Goal: Task Accomplishment & Management: Complete application form

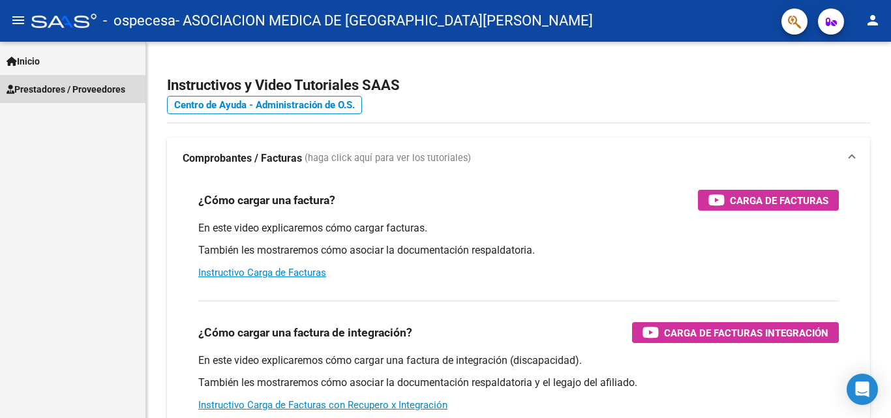
click at [65, 93] on span "Prestadores / Proveedores" at bounding box center [66, 89] width 119 height 14
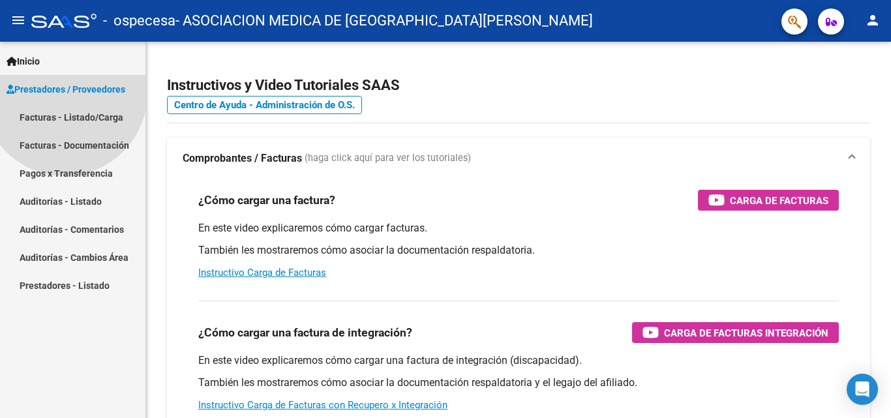
click at [65, 93] on span "Prestadores / Proveedores" at bounding box center [66, 89] width 119 height 14
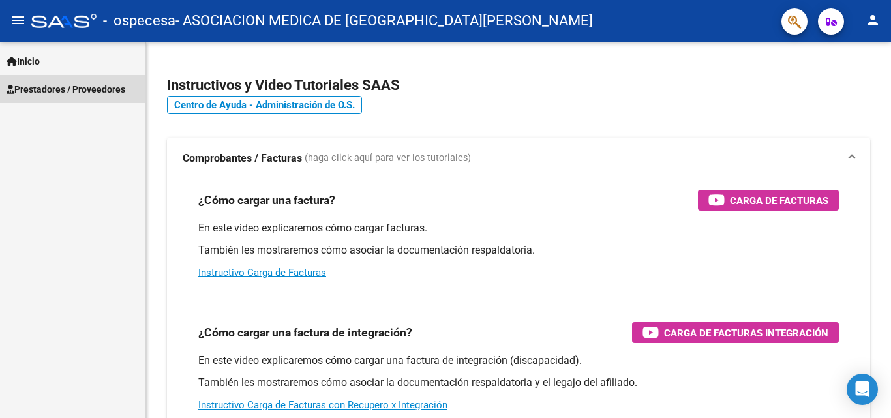
click at [65, 93] on span "Prestadores / Proveedores" at bounding box center [66, 89] width 119 height 14
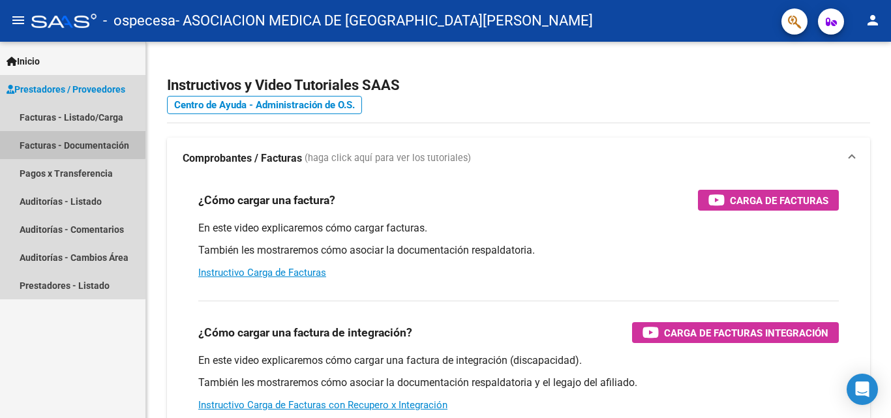
click at [67, 143] on link "Facturas - Documentación" at bounding box center [72, 145] width 145 height 28
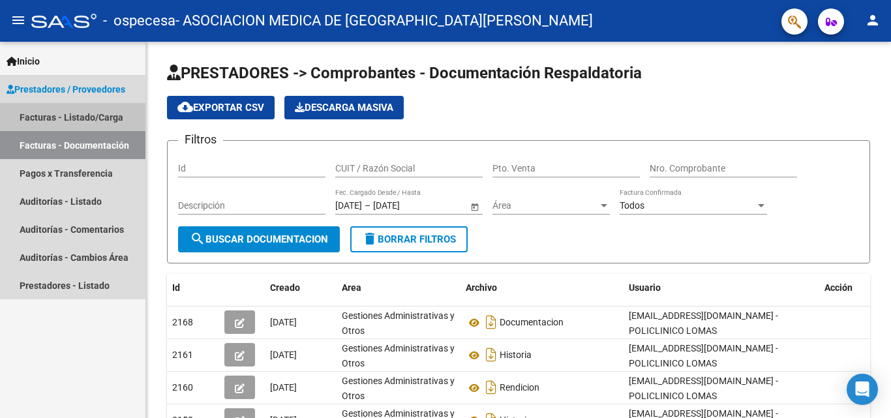
click at [74, 119] on link "Facturas - Listado/Carga" at bounding box center [72, 117] width 145 height 28
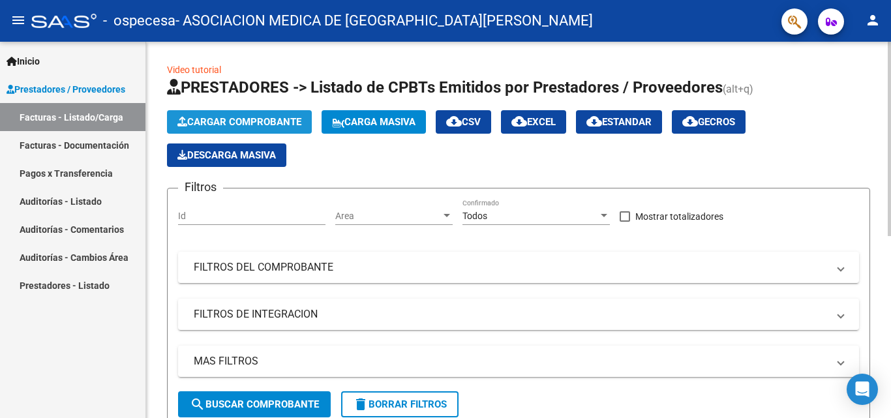
click at [233, 120] on span "Cargar Comprobante" at bounding box center [239, 122] width 124 height 12
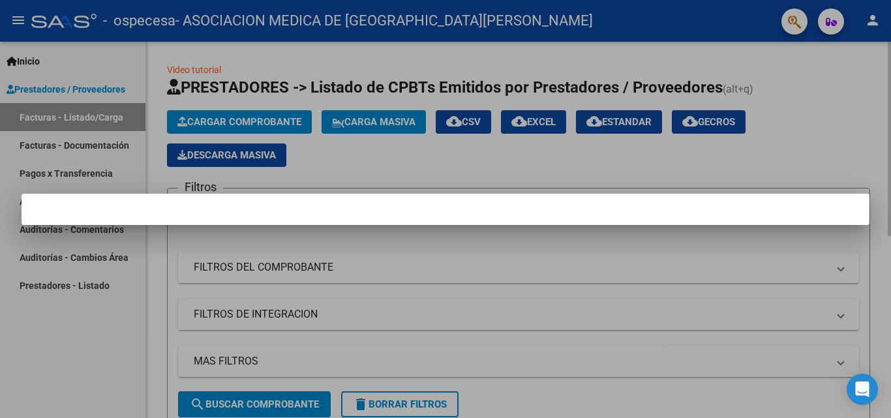
click at [233, 120] on div at bounding box center [445, 209] width 891 height 418
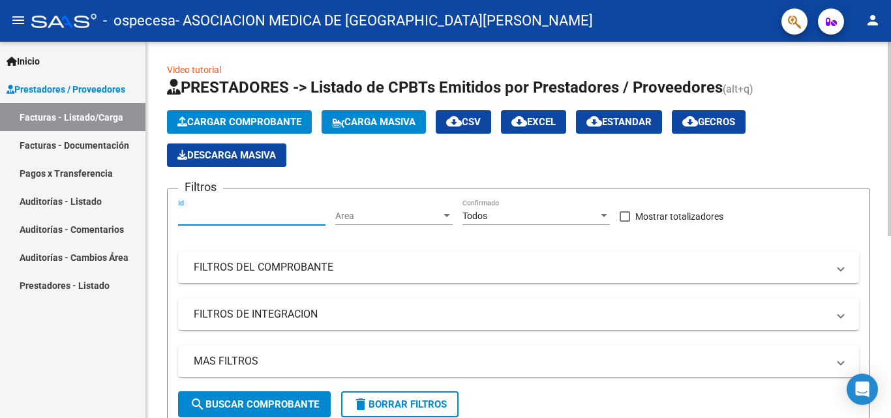
click at [279, 211] on input "Id" at bounding box center [251, 216] width 147 height 11
click at [398, 211] on span "Area" at bounding box center [388, 216] width 106 height 11
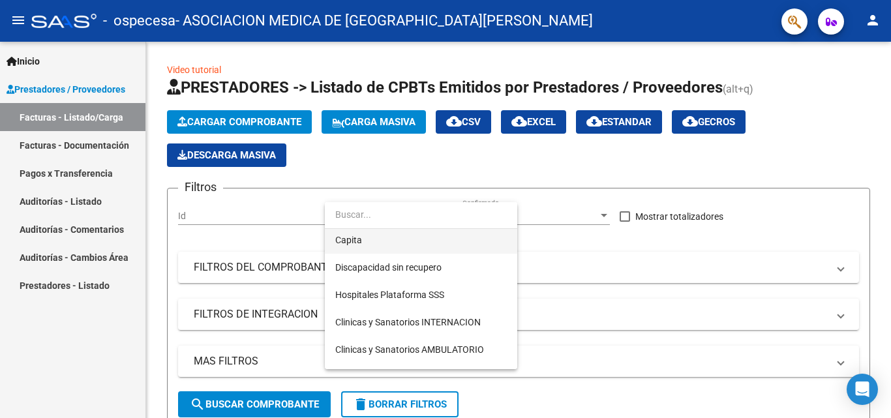
scroll to position [196, 0]
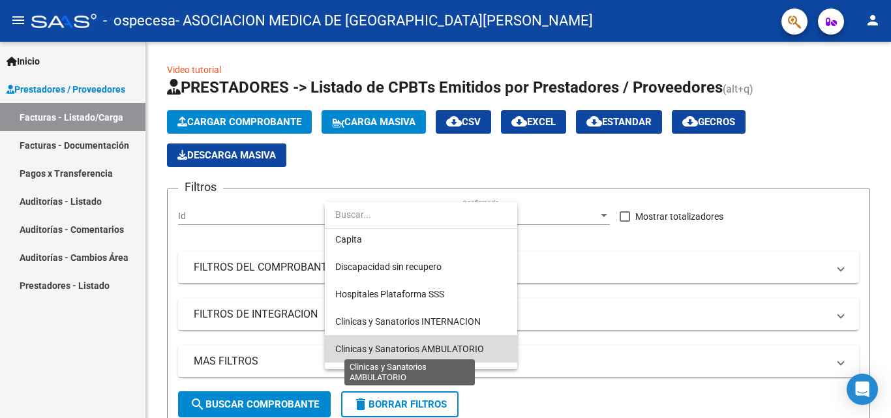
click at [390, 345] on span "Clinicas y Sanatorios AMBULATORIO" at bounding box center [409, 349] width 149 height 10
click at [390, 345] on div "Filtros Id Area Area Todos Confirmado Mostrar totalizadores FILTROS DEL COMPROB…" at bounding box center [518, 295] width 681 height 192
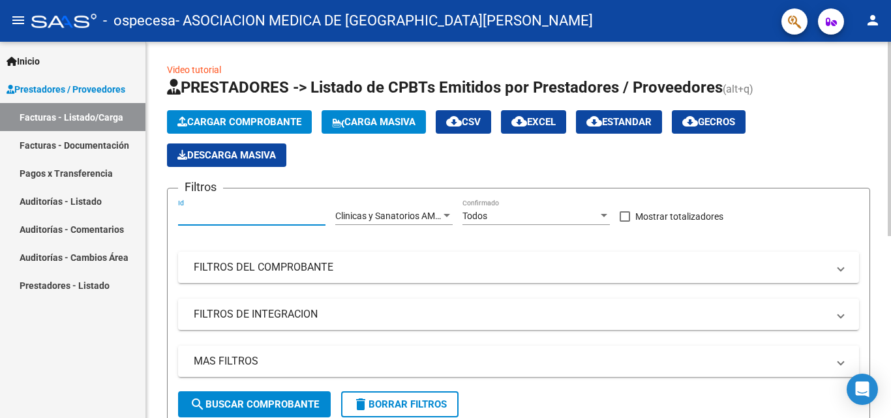
click at [275, 216] on input "Id" at bounding box center [251, 216] width 147 height 11
click at [485, 211] on span "Todos" at bounding box center [474, 216] width 25 height 10
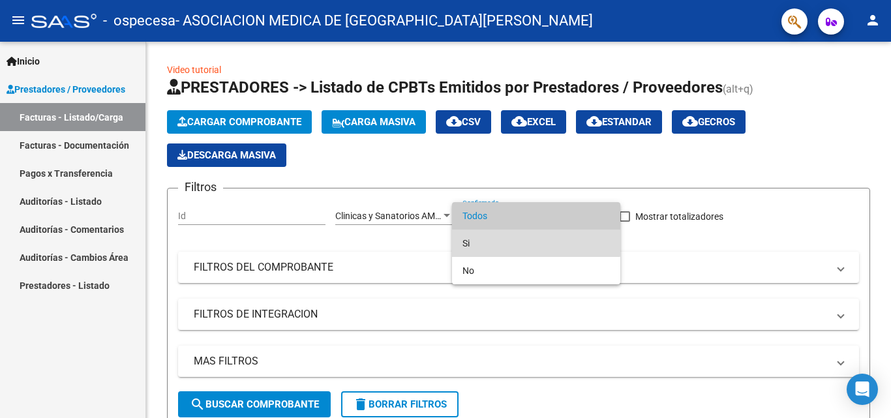
click at [497, 237] on span "Si" at bounding box center [535, 242] width 147 height 27
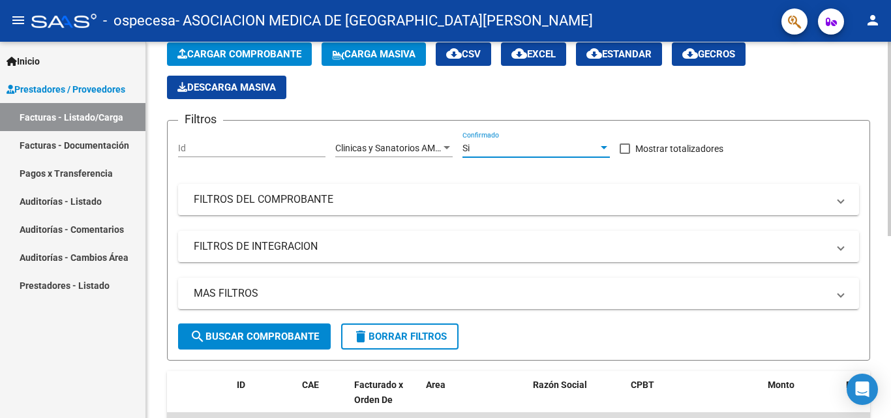
scroll to position [65, 0]
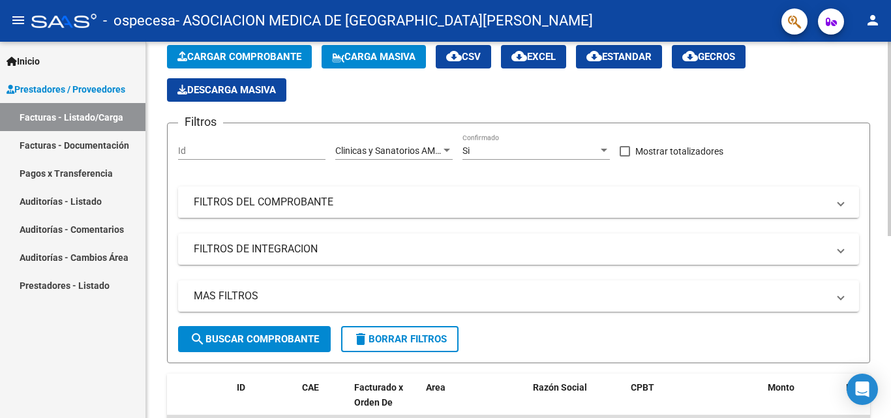
click at [331, 203] on mat-panel-title "FILTROS DEL COMPROBANTE" at bounding box center [511, 202] width 634 height 14
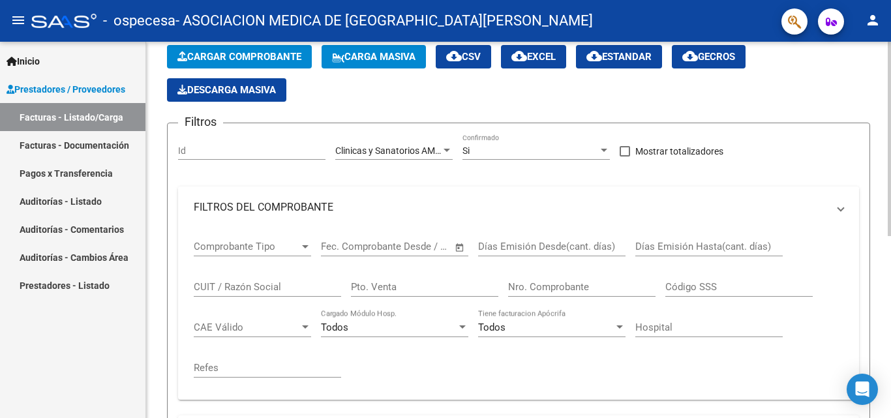
click at [331, 203] on mat-panel-title "FILTROS DEL COMPROBANTE" at bounding box center [511, 207] width 634 height 14
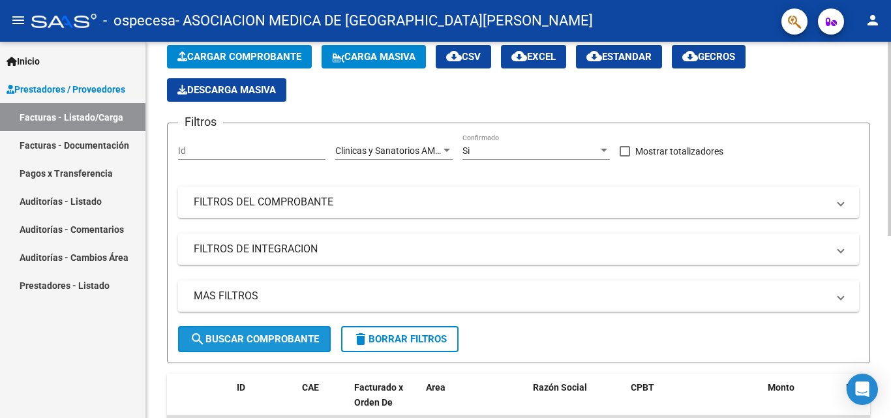
click at [248, 341] on span "search Buscar Comprobante" at bounding box center [254, 339] width 129 height 12
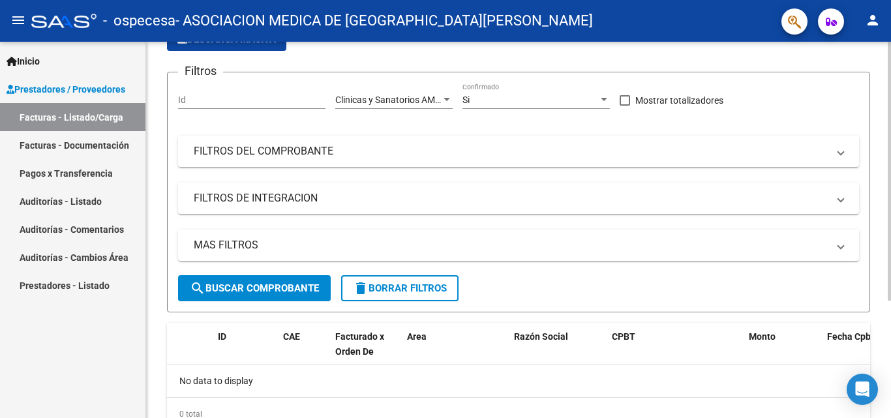
scroll to position [130, 0]
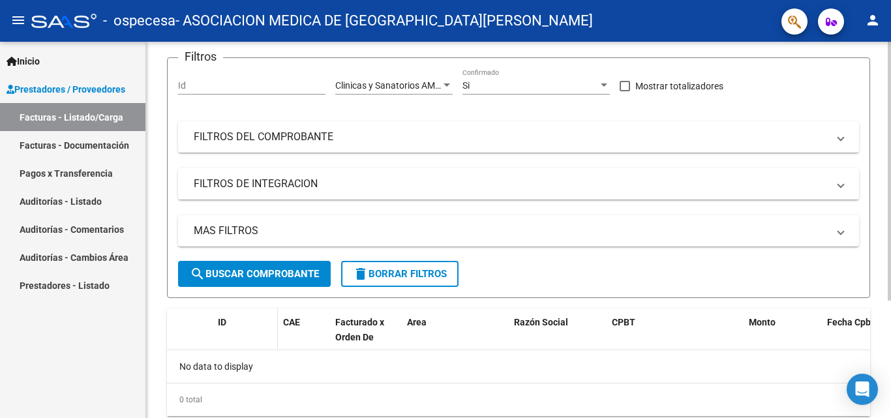
click at [220, 325] on span "ID" at bounding box center [222, 322] width 8 height 10
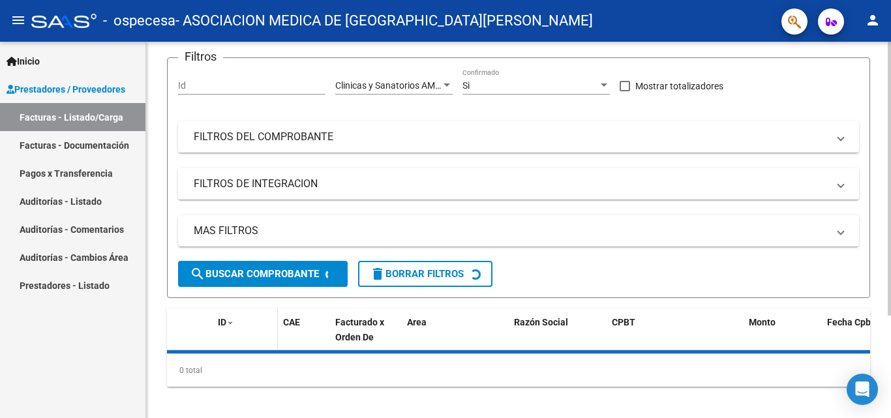
click at [220, 325] on span "ID" at bounding box center [222, 322] width 8 height 10
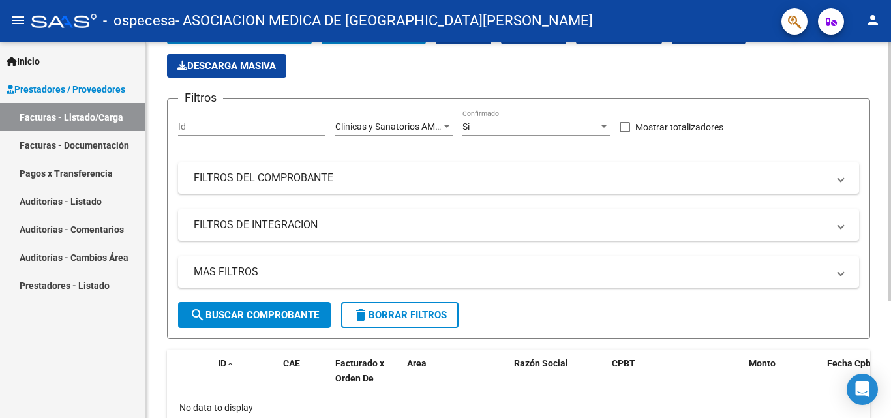
scroll to position [0, 0]
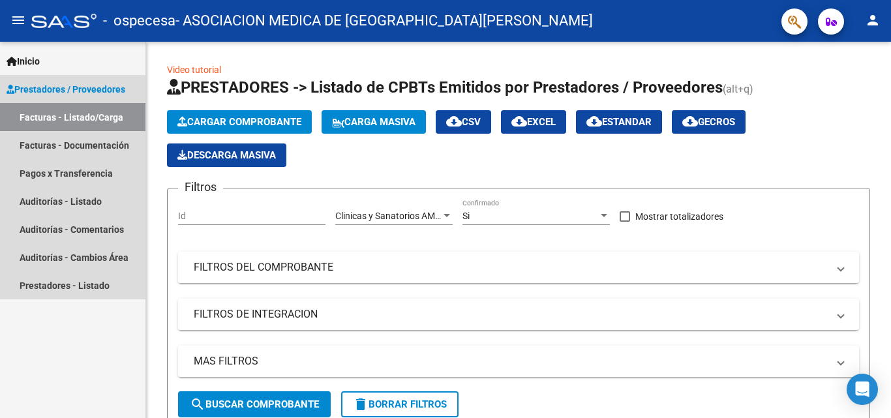
click at [94, 117] on link "Facturas - Listado/Carga" at bounding box center [72, 117] width 145 height 28
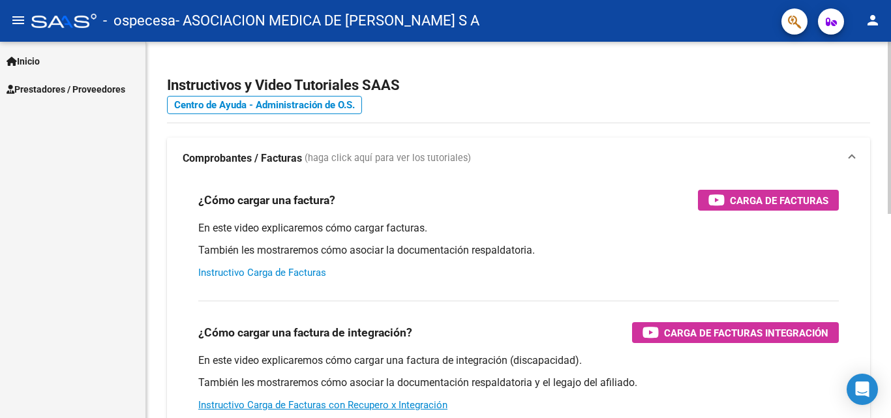
click at [303, 274] on link "Instructivo Carga de Facturas" at bounding box center [262, 273] width 128 height 12
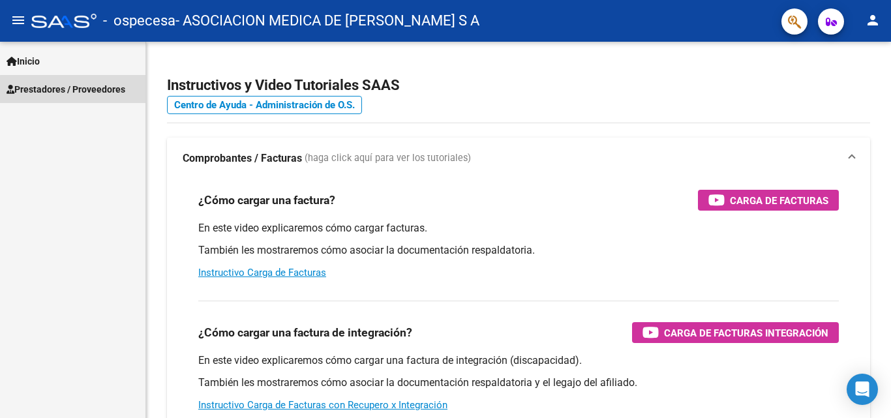
click at [81, 90] on span "Prestadores / Proveedores" at bounding box center [66, 89] width 119 height 14
click at [36, 87] on span "Prestadores / Proveedores" at bounding box center [66, 89] width 119 height 14
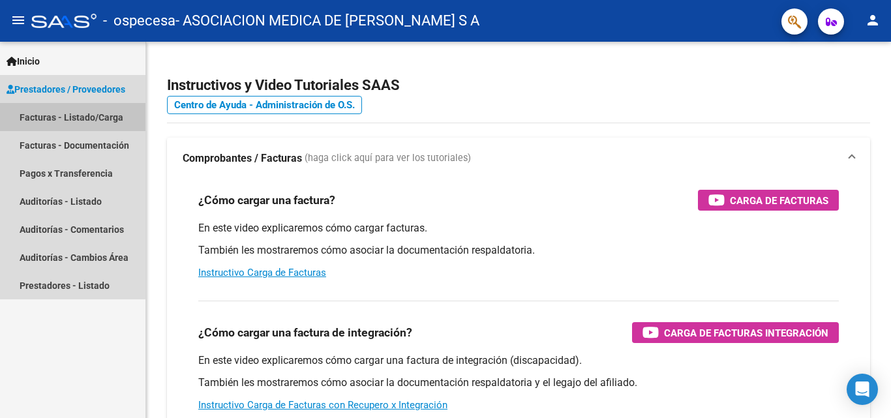
click at [40, 115] on link "Facturas - Listado/Carga" at bounding box center [72, 117] width 145 height 28
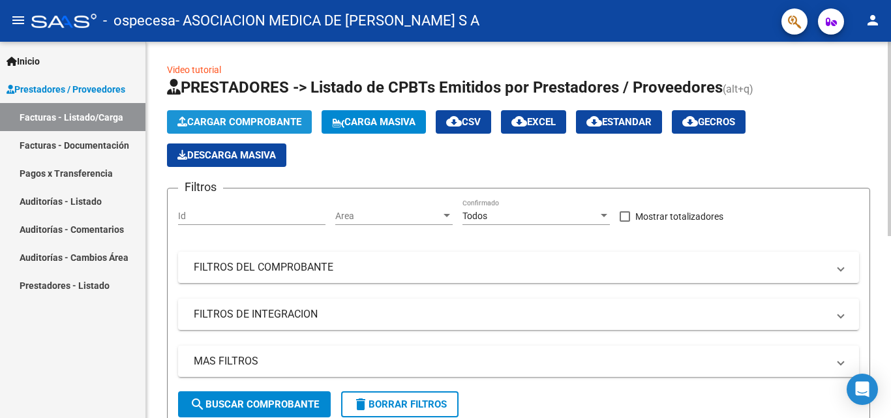
click at [232, 117] on span "Cargar Comprobante" at bounding box center [239, 122] width 124 height 12
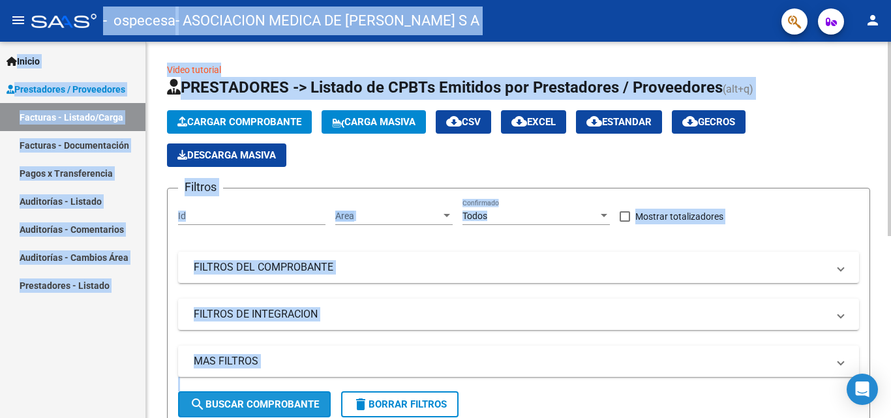
click at [289, 404] on span "search Buscar Comprobante" at bounding box center [254, 404] width 129 height 12
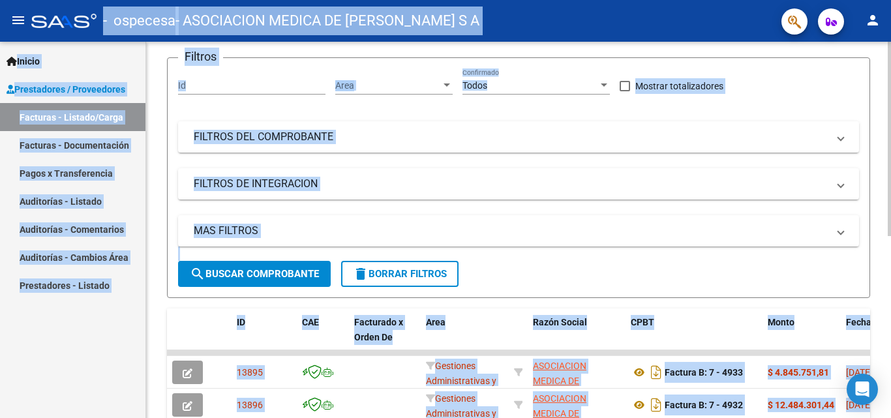
scroll to position [65, 0]
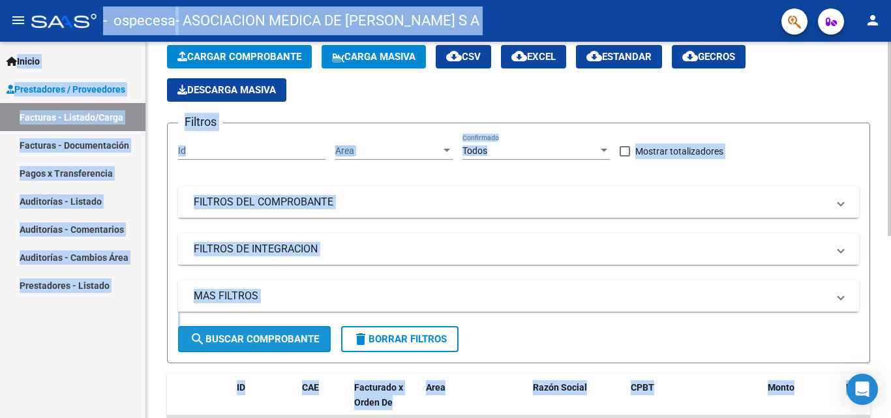
click at [198, 339] on mat-icon "search" at bounding box center [198, 339] width 16 height 16
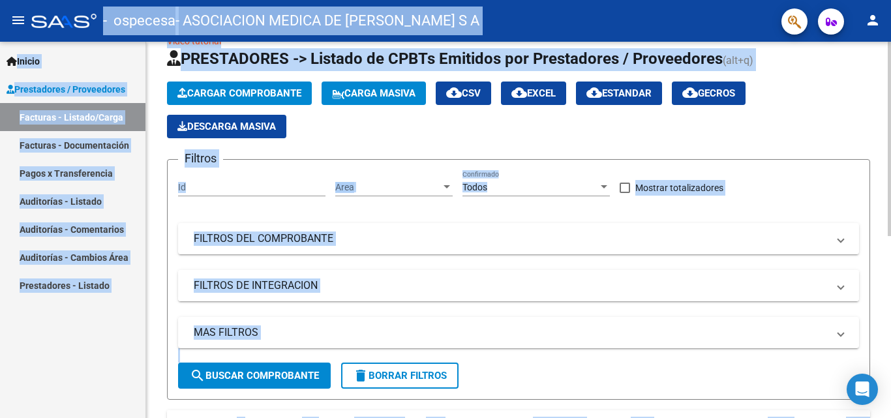
scroll to position [0, 0]
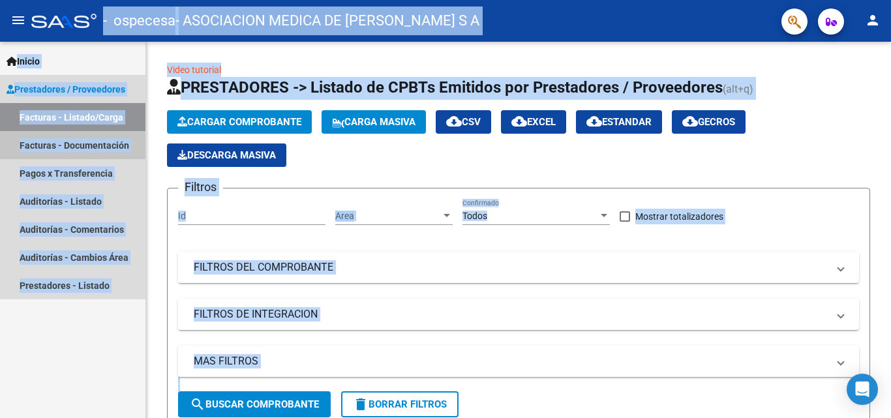
click at [97, 145] on link "Facturas - Documentación" at bounding box center [72, 145] width 145 height 28
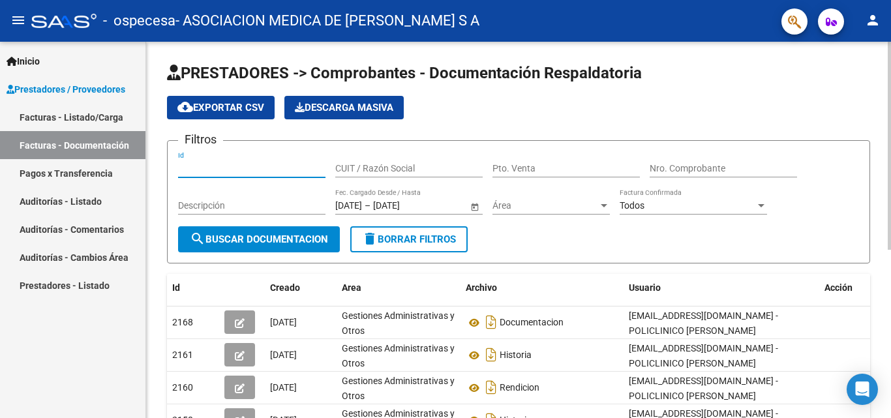
click at [231, 171] on input "Id" at bounding box center [251, 168] width 147 height 11
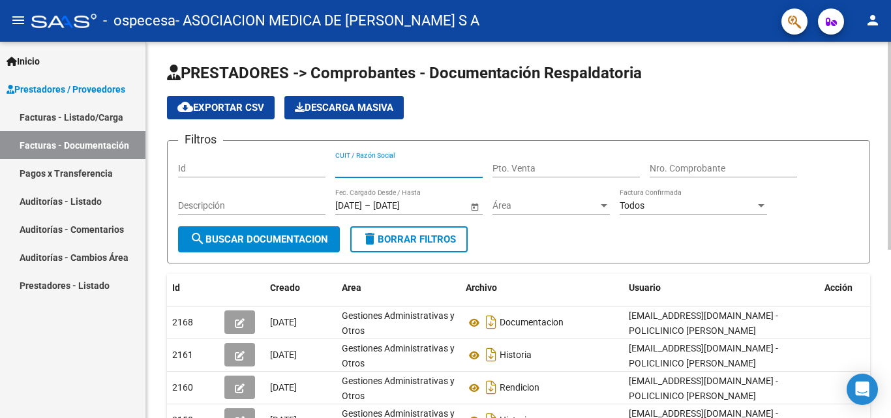
click at [358, 170] on input "CUIT / Razón Social" at bounding box center [408, 168] width 147 height 11
type input "30545850547"
click at [535, 171] on input "Pto. Venta" at bounding box center [565, 168] width 147 height 11
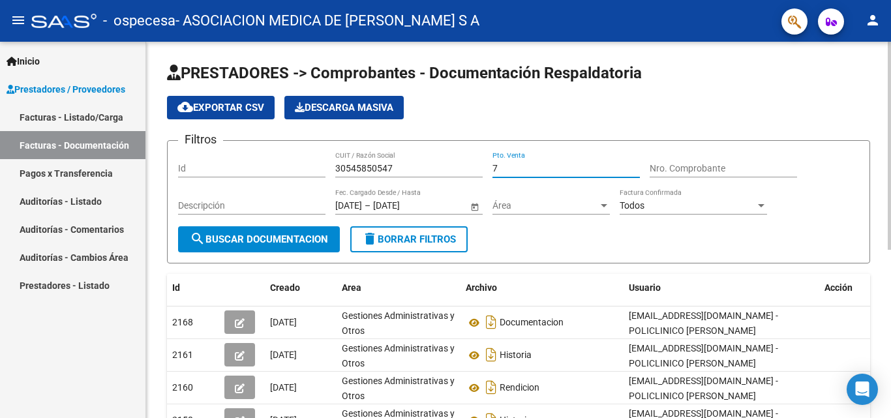
type input "7"
click at [739, 171] on input "Nro. Comprobante" at bounding box center [722, 168] width 147 height 11
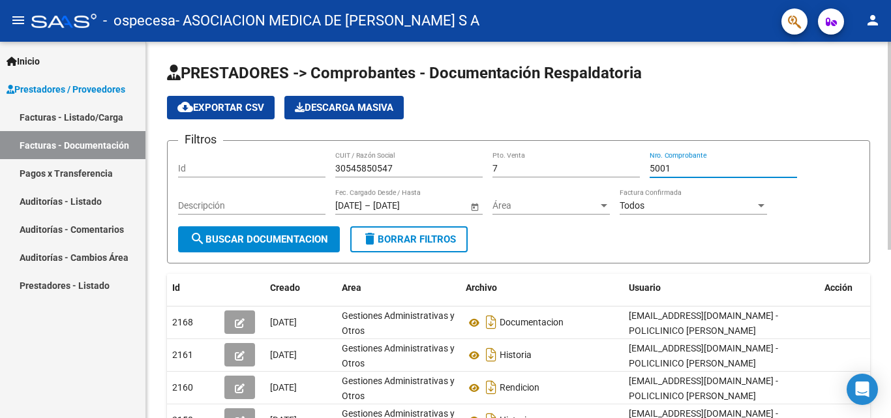
type input "5001"
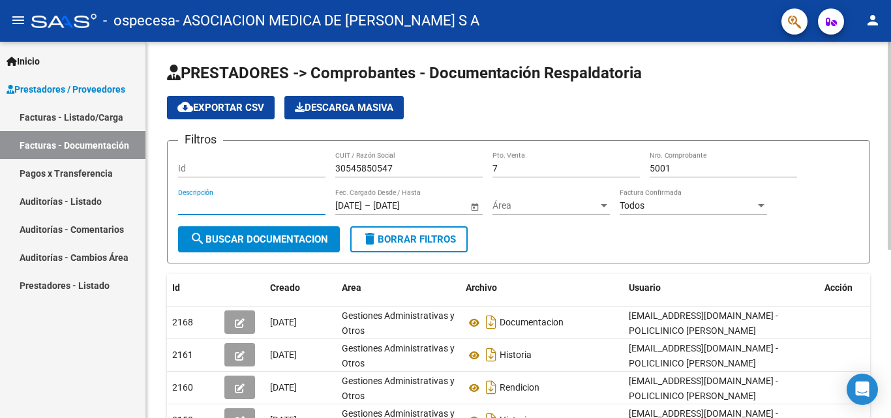
click at [248, 209] on input "Descripción" at bounding box center [251, 205] width 147 height 11
type input "AMBULATORIO PERIODO 9/2025"
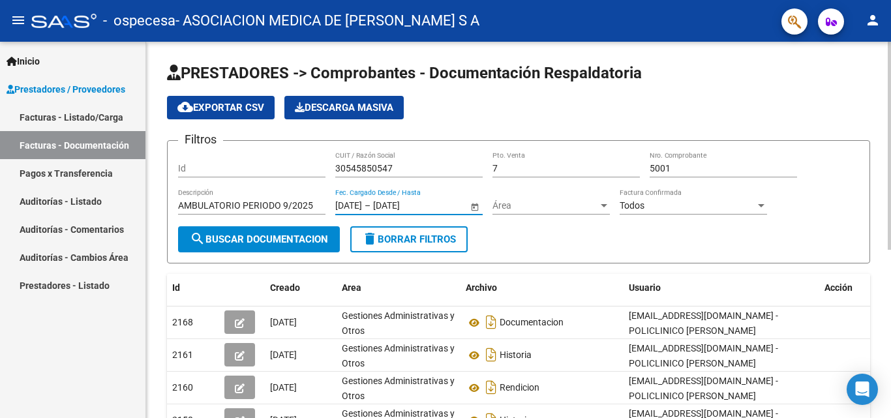
click at [357, 205] on input "[DATE]" at bounding box center [348, 205] width 27 height 11
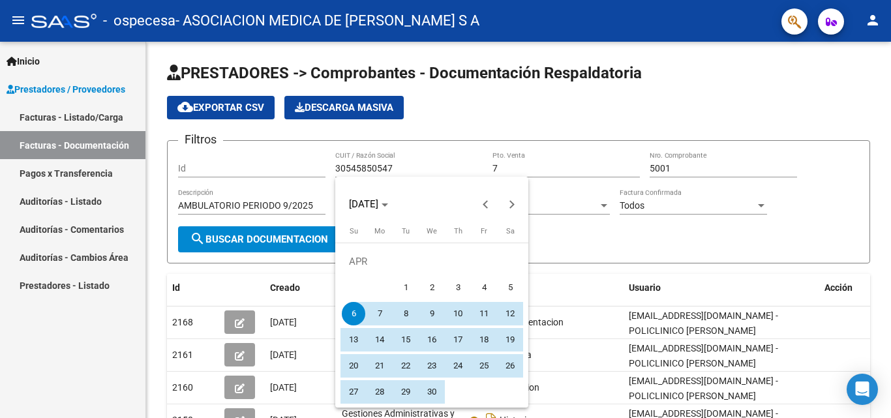
click at [576, 164] on div at bounding box center [445, 209] width 891 height 418
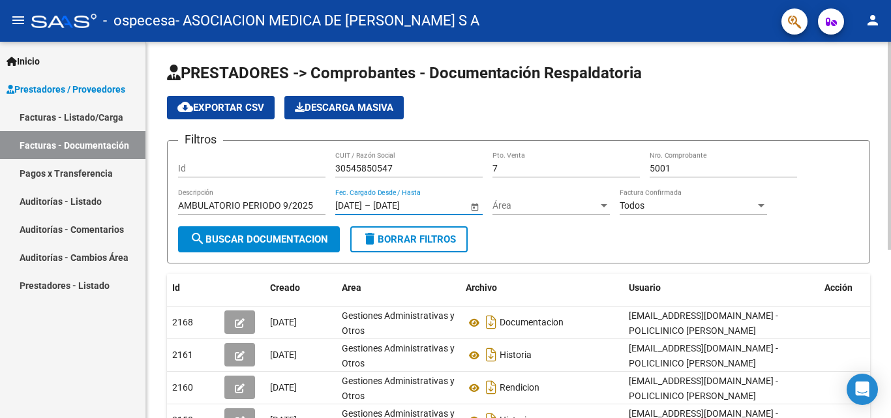
type input "01/10/2025"
click at [405, 205] on input "[DATE]" at bounding box center [405, 205] width 64 height 11
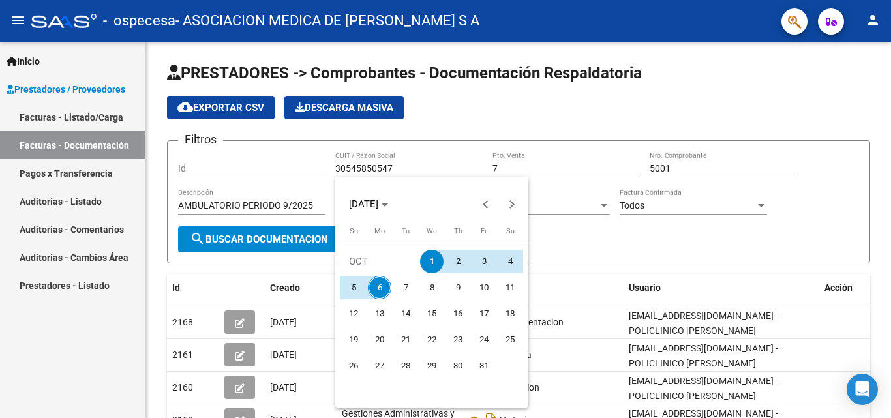
click at [430, 257] on span "1" at bounding box center [431, 261] width 23 height 23
click at [552, 234] on div at bounding box center [445, 209] width 891 height 418
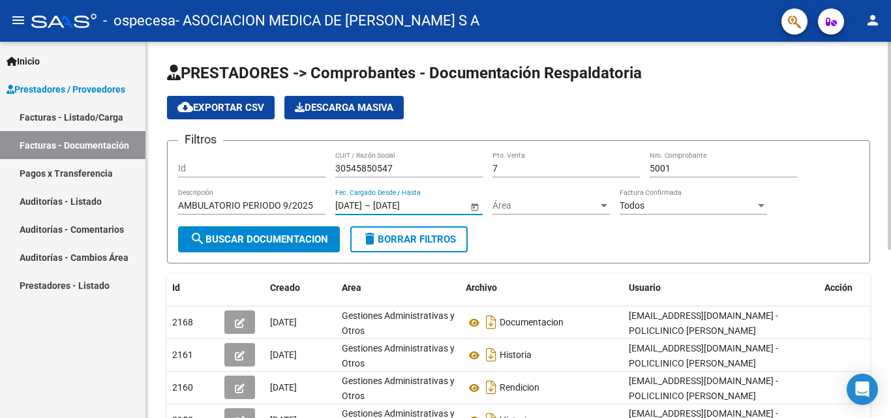
type input "01/10/2025"
click at [524, 208] on span "Área" at bounding box center [545, 205] width 106 height 11
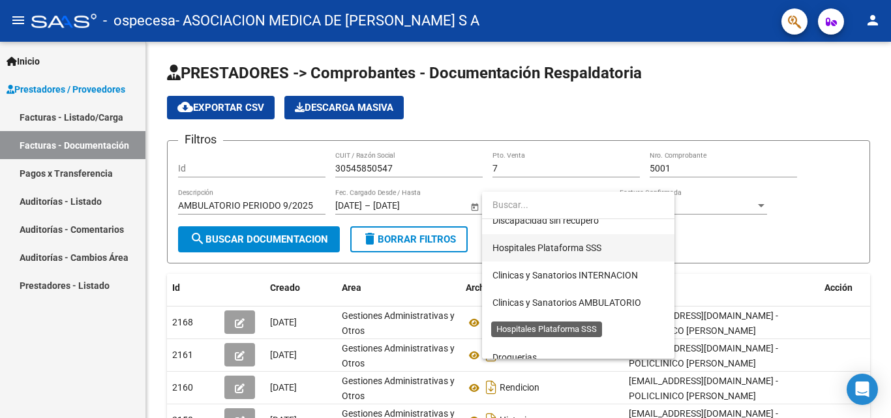
scroll to position [233, 0]
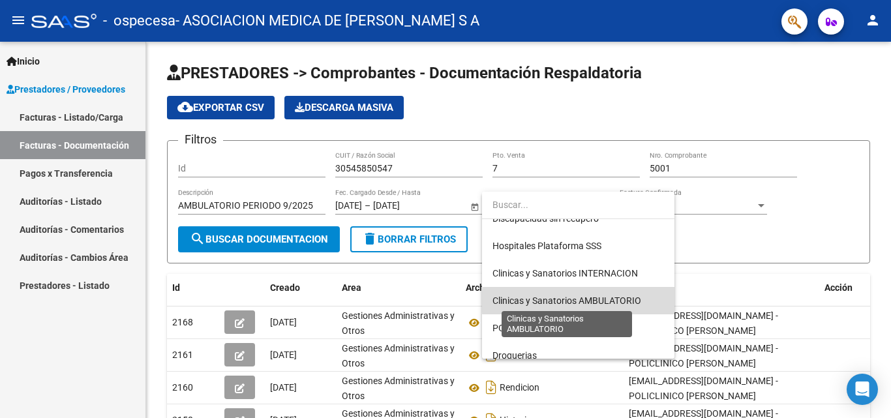
click at [587, 301] on span "Clinicas y Sanatorios AMBULATORIO" at bounding box center [566, 300] width 149 height 10
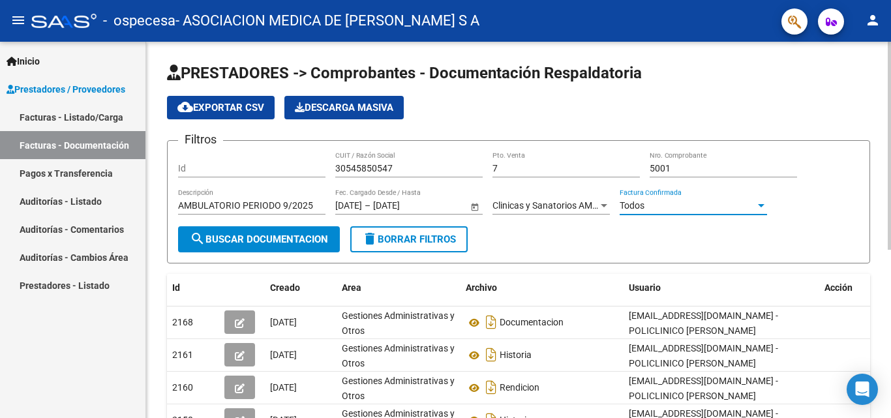
click at [764, 206] on div at bounding box center [761, 205] width 12 height 10
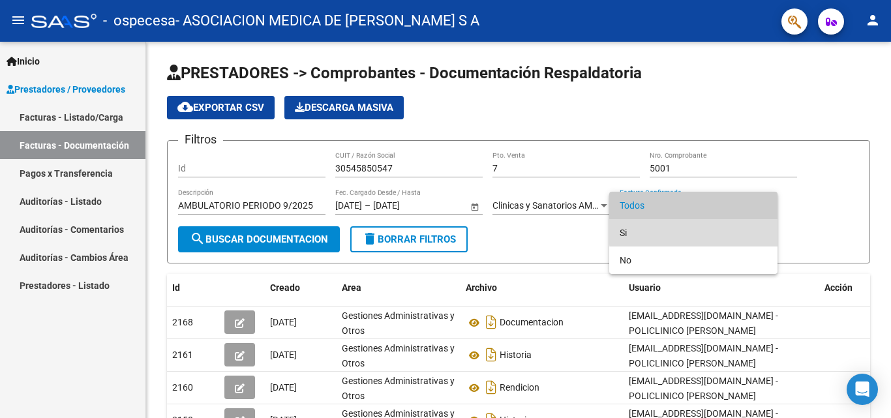
click at [748, 231] on span "Si" at bounding box center [692, 232] width 147 height 27
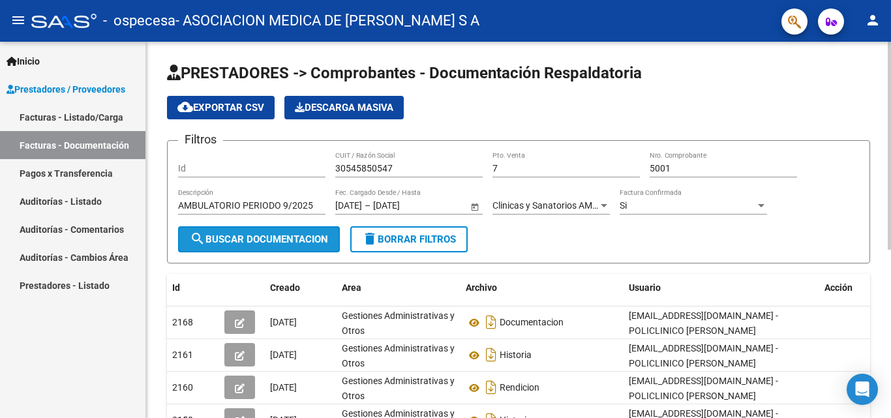
click at [278, 236] on span "search Buscar Documentacion" at bounding box center [259, 239] width 138 height 12
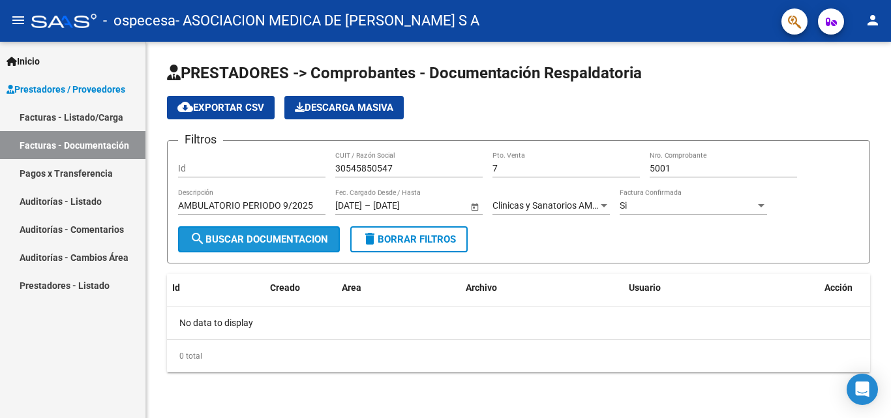
click at [201, 241] on mat-icon "search" at bounding box center [198, 239] width 16 height 16
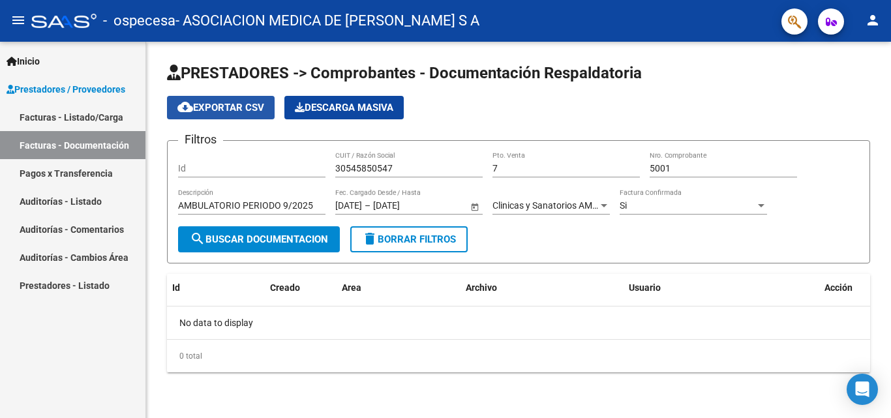
click at [214, 106] on span "cloud_download Exportar CSV" at bounding box center [220, 108] width 87 height 12
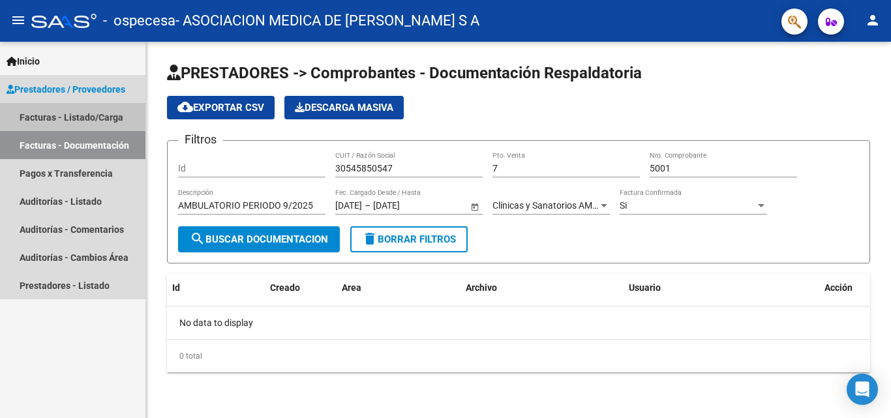
click at [59, 111] on link "Facturas - Listado/Carga" at bounding box center [72, 117] width 145 height 28
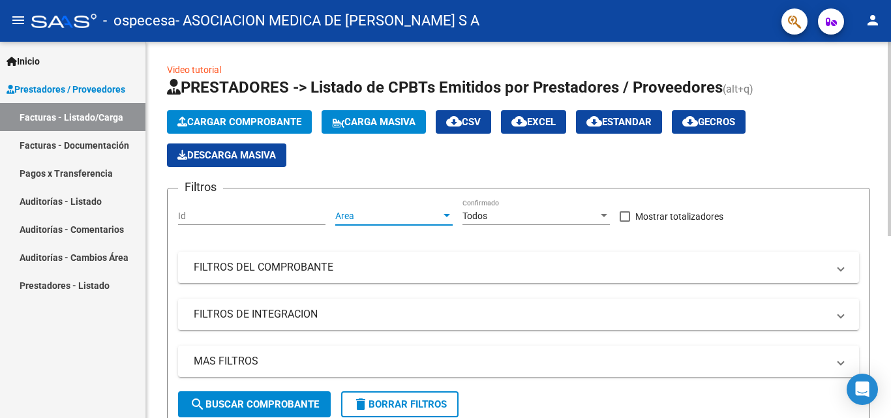
click at [385, 213] on span "Area" at bounding box center [388, 216] width 106 height 11
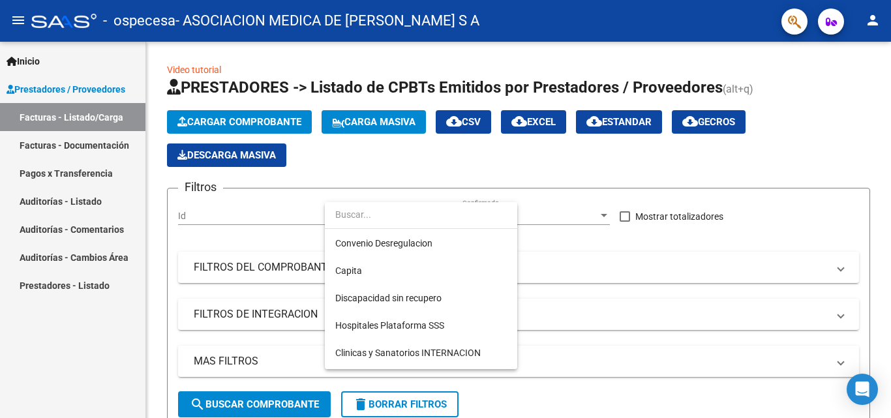
scroll to position [196, 0]
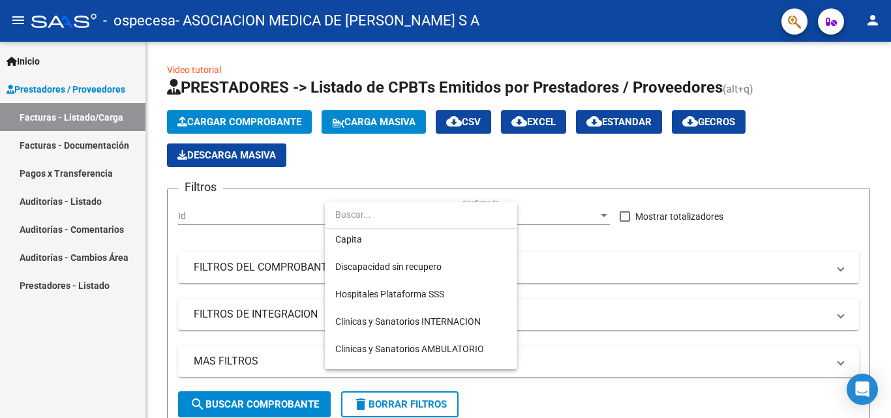
click at [574, 312] on div at bounding box center [445, 209] width 891 height 418
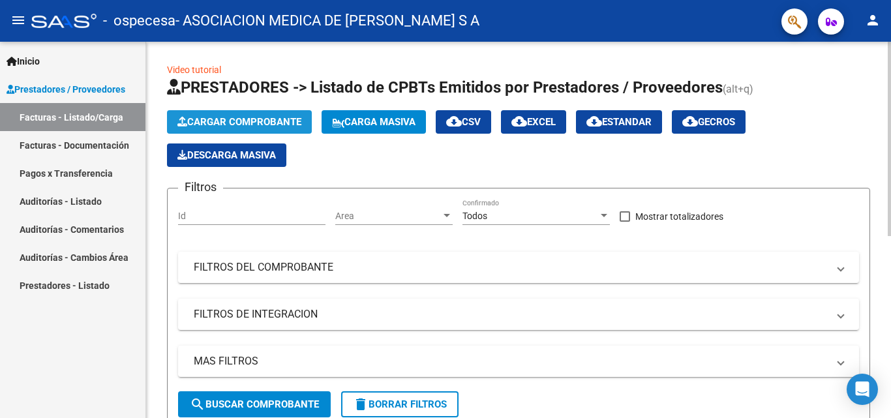
click at [249, 118] on span "Cargar Comprobante" at bounding box center [239, 122] width 124 height 12
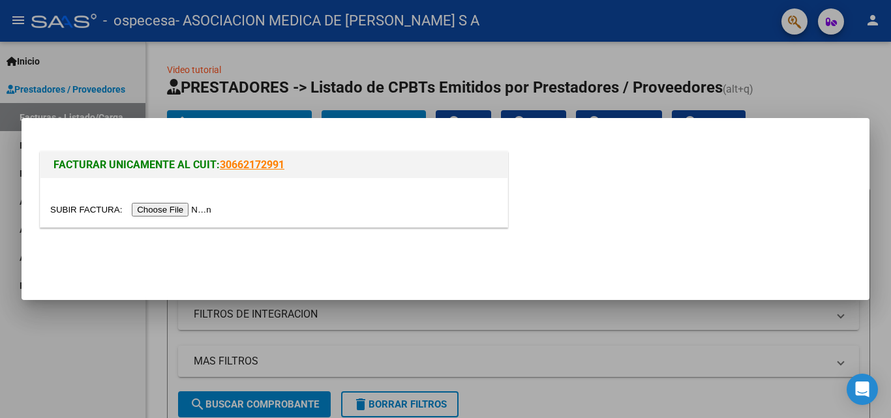
click at [169, 209] on input "file" at bounding box center [132, 210] width 165 height 14
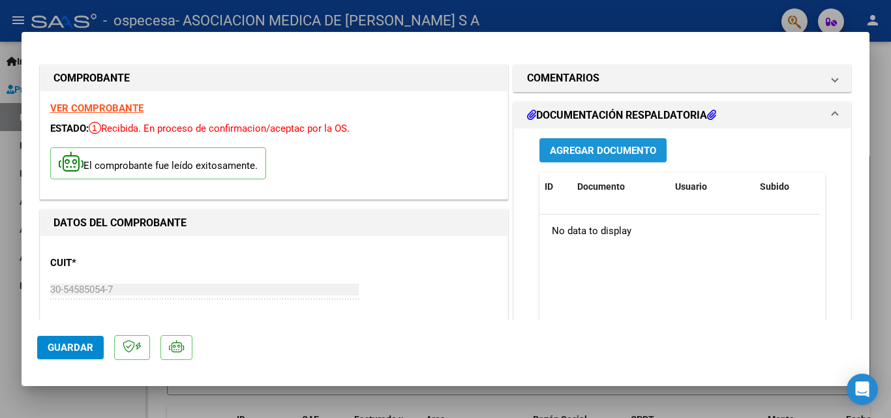
click at [581, 151] on span "Agregar Documento" at bounding box center [603, 151] width 106 height 12
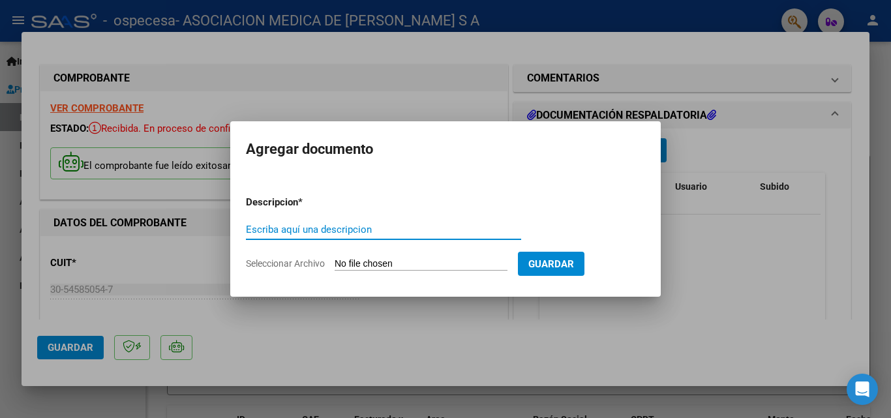
click at [581, 151] on mat-dialog-container "Agregar documento Descripcion * Escriba aquí una descripcion Seleccionar Archiv…" at bounding box center [445, 208] width 430 height 175
type input "AMBULATORIO PERIODO 9/2025"
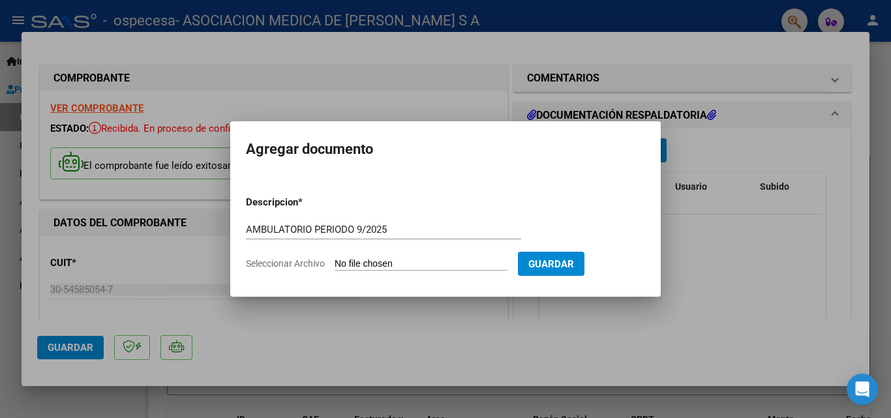
click at [424, 262] on input "Seleccionar Archivo" at bounding box center [420, 264] width 173 height 12
type input "C:\fakepath\FB 5001 CERAMISTAS RENDICION.pdf"
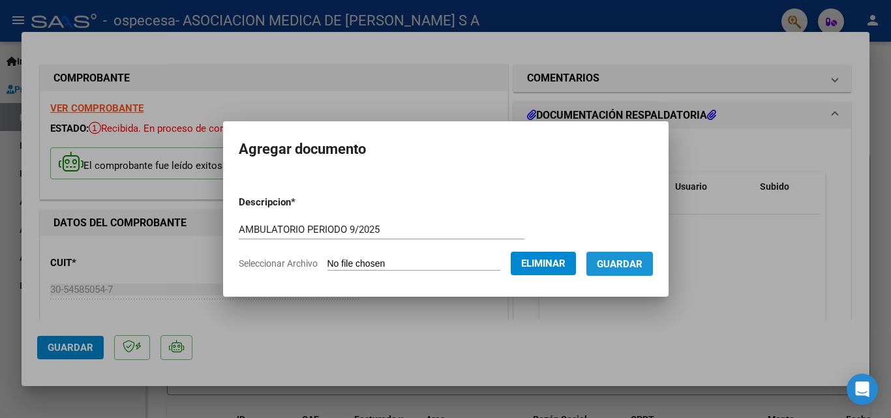
click at [618, 261] on span "Guardar" at bounding box center [620, 264] width 46 height 12
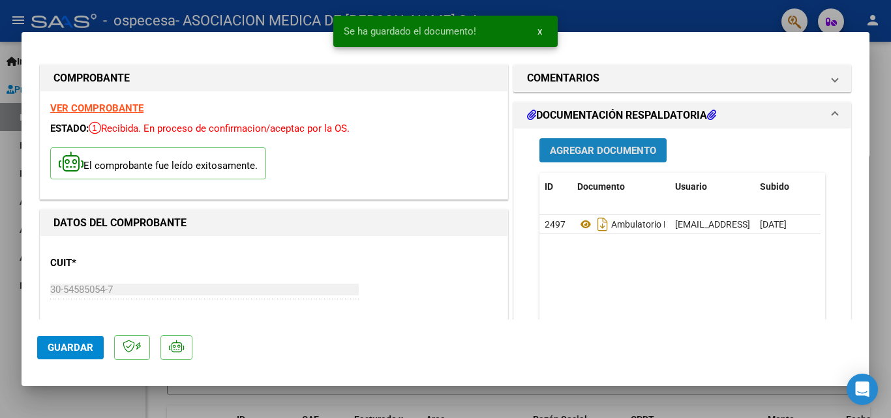
click at [600, 151] on span "Agregar Documento" at bounding box center [603, 151] width 106 height 12
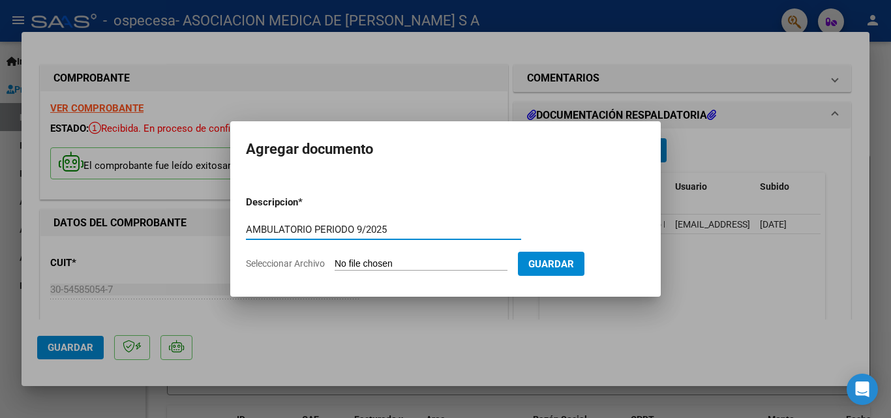
type input "AMBULATORIO PERIODO 9/2025"
click at [407, 259] on input "Seleccionar Archivo" at bounding box center [420, 264] width 173 height 12
type input "C:\fakepath\FB 5001 CERAMISTAS BONOS.pdf"
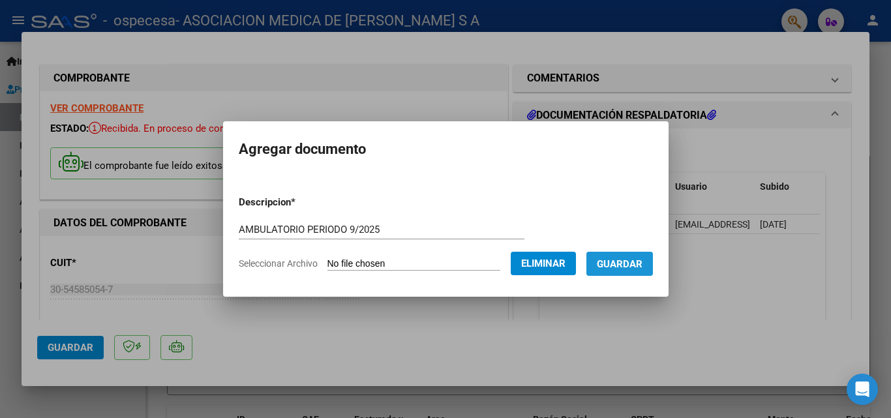
click at [624, 265] on span "Guardar" at bounding box center [620, 264] width 46 height 12
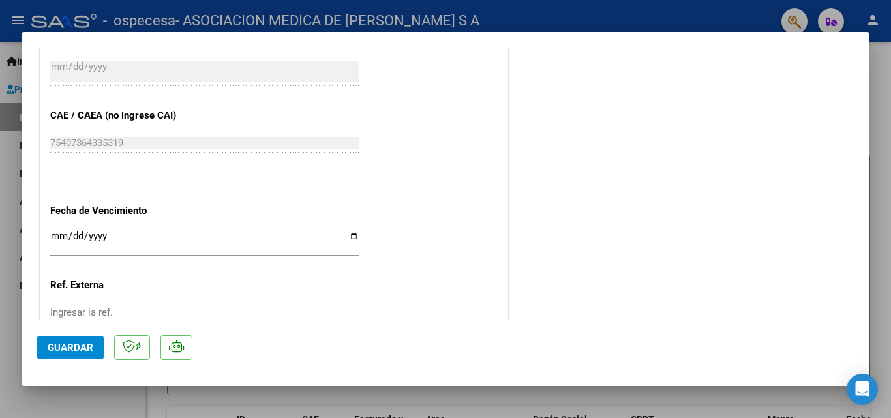
scroll to position [717, 0]
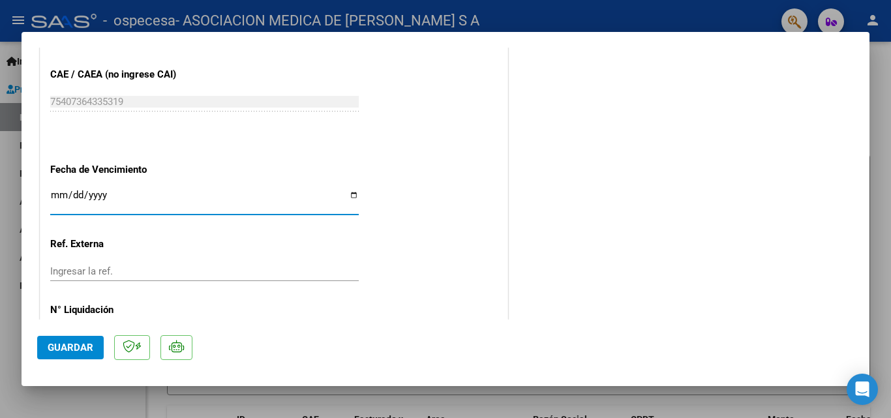
click at [74, 194] on input "Ingresar la fecha" at bounding box center [204, 200] width 308 height 21
click at [63, 197] on input "Ingresar la fecha" at bounding box center [204, 200] width 308 height 21
click at [62, 197] on input "Ingresar la fecha" at bounding box center [204, 200] width 308 height 21
click at [62, 194] on input "Ingresar la fecha" at bounding box center [204, 200] width 308 height 21
click at [57, 192] on input "Ingresar la fecha" at bounding box center [204, 200] width 308 height 21
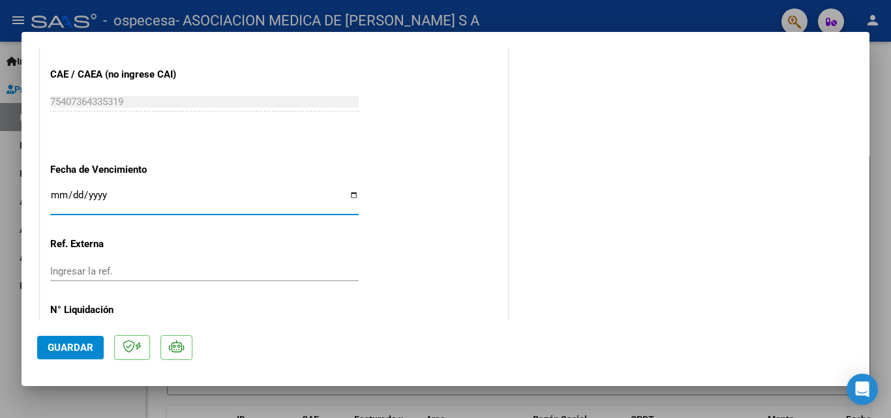
click at [69, 193] on input "Ingresar la fecha" at bounding box center [204, 200] width 308 height 21
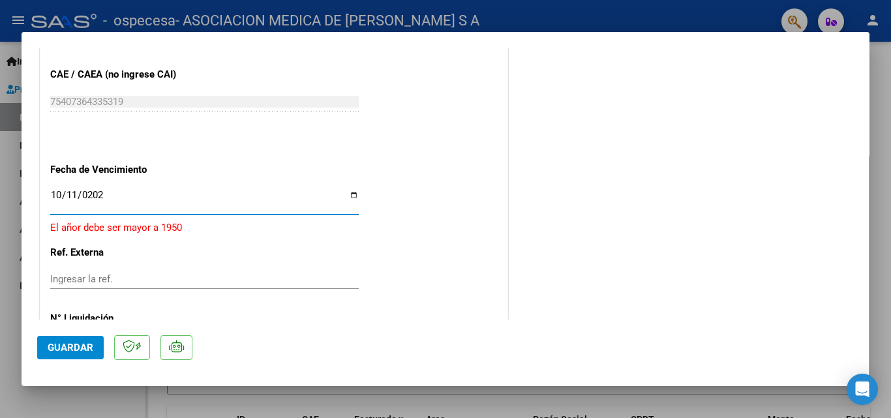
type input "2025-10-11"
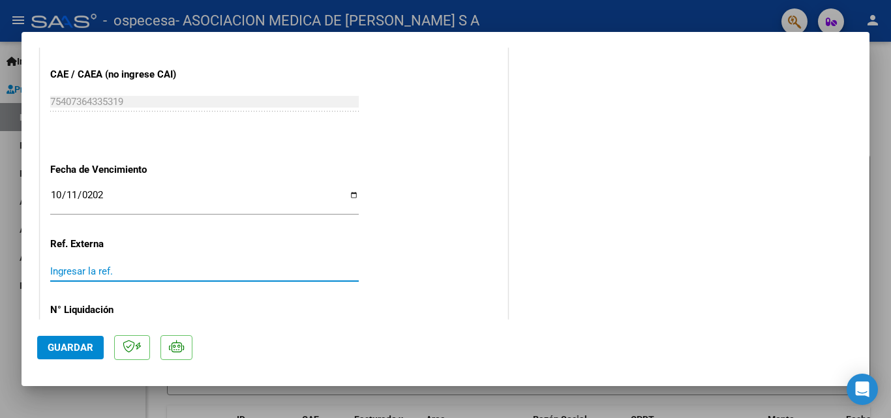
click at [147, 268] on input "Ingresar la ref." at bounding box center [204, 271] width 308 height 12
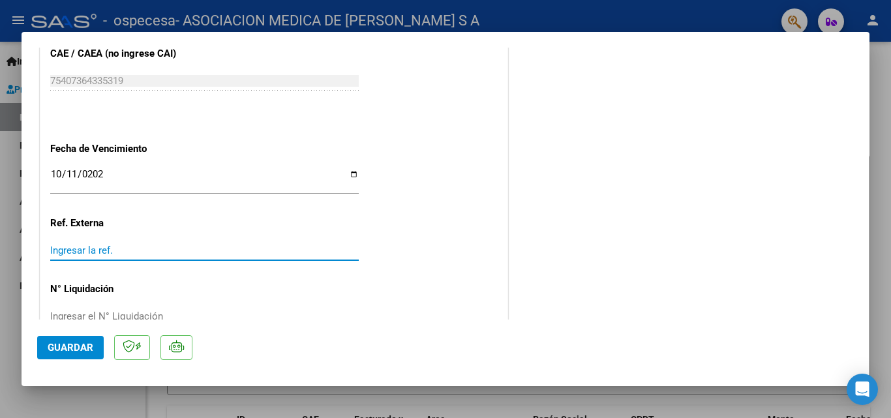
scroll to position [770, 0]
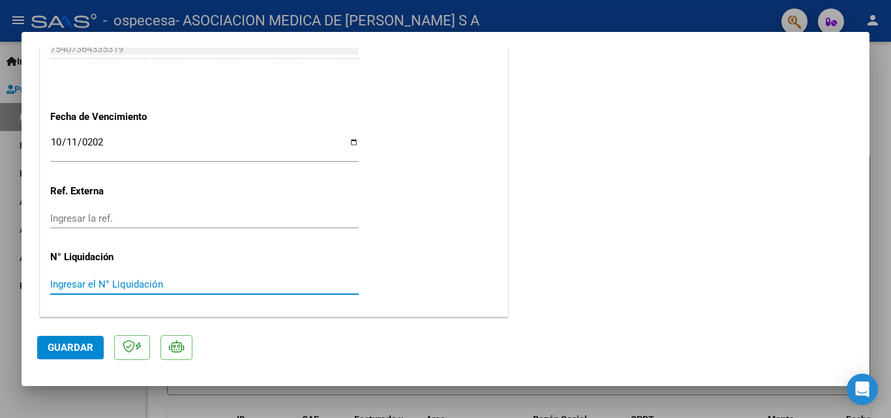
click at [119, 287] on input "Ingresar el N° Liquidación" at bounding box center [204, 284] width 308 height 12
type input "5001"
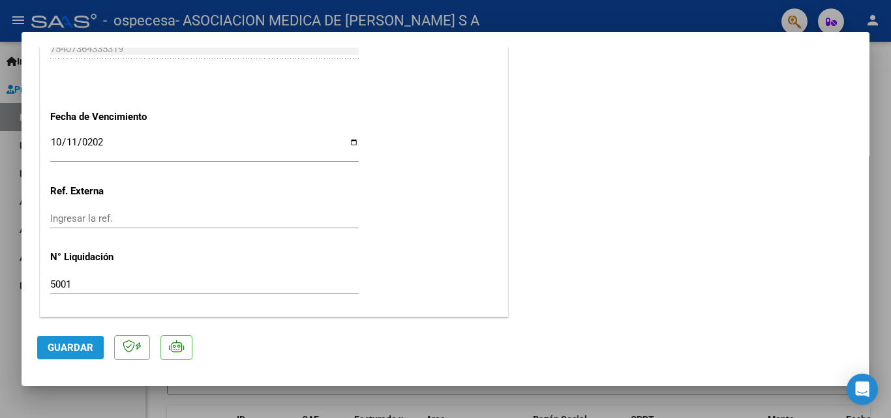
click at [54, 348] on span "Guardar" at bounding box center [71, 348] width 46 height 12
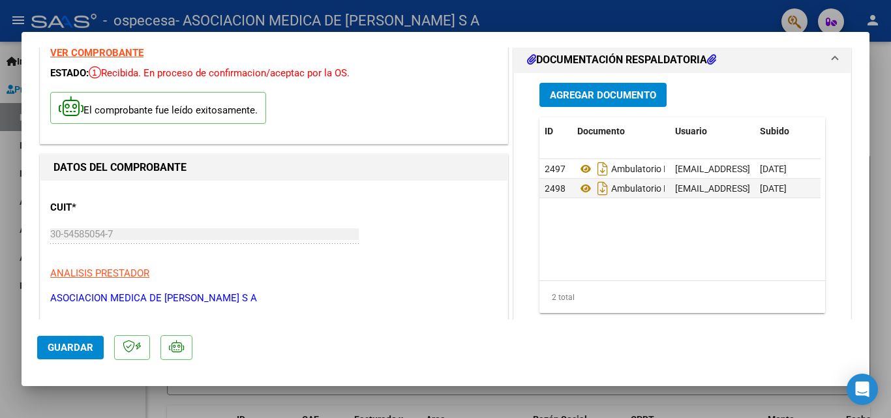
scroll to position [0, 0]
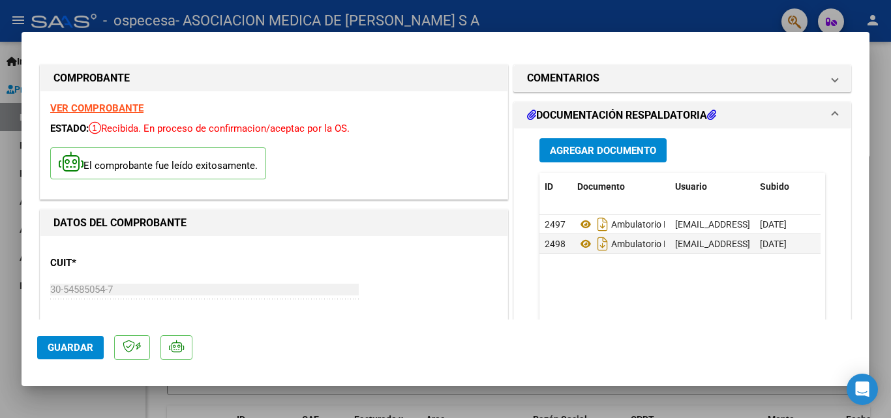
click at [884, 74] on div at bounding box center [445, 209] width 891 height 418
